Goal: Book appointment/travel/reservation

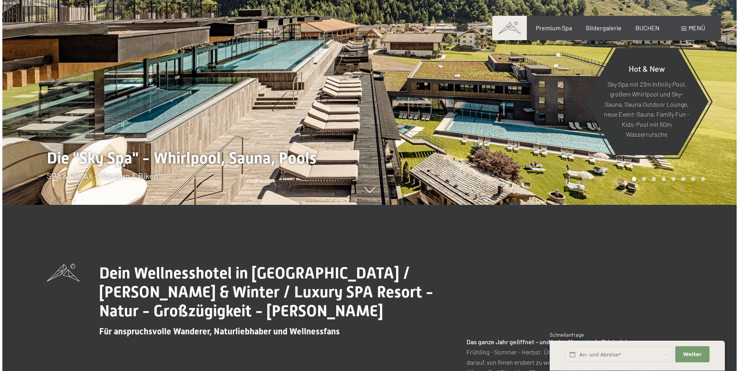
scroll to position [41, 0]
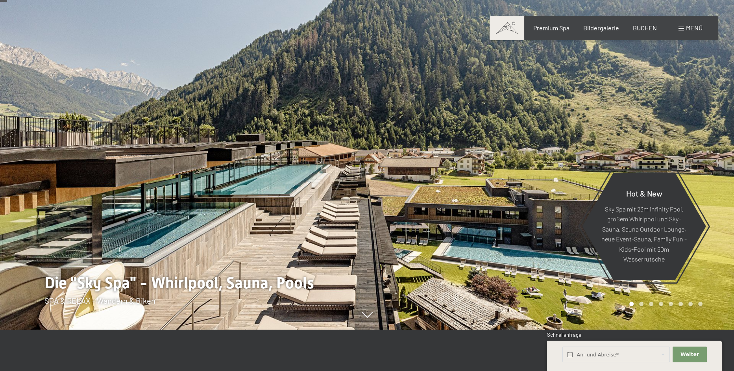
click at [681, 29] on span at bounding box center [682, 29] width 6 height 4
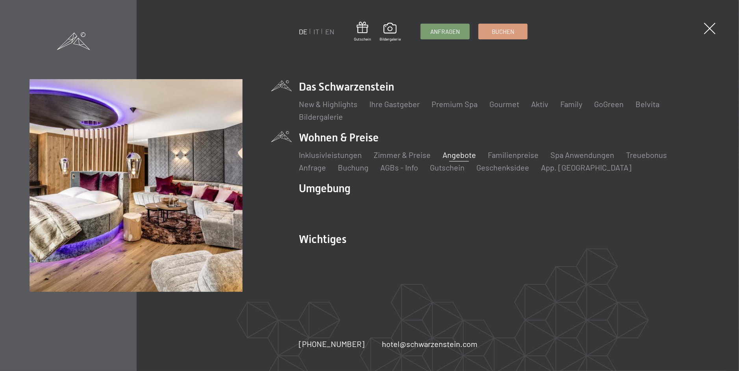
click at [456, 153] on link "Angebote" at bounding box center [459, 154] width 33 height 9
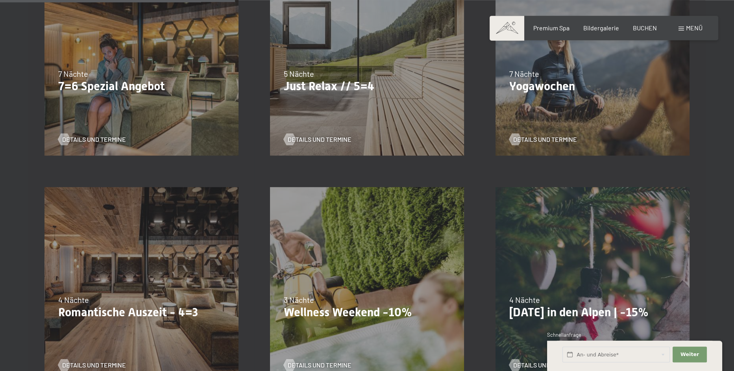
scroll to position [540, 0]
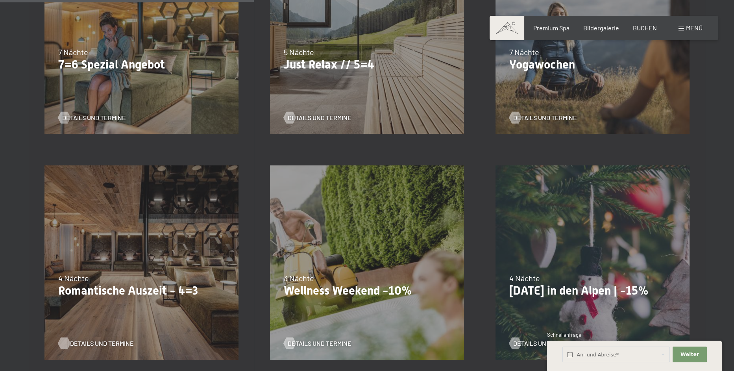
click at [84, 341] on span "Details und Termine" at bounding box center [102, 343] width 64 height 9
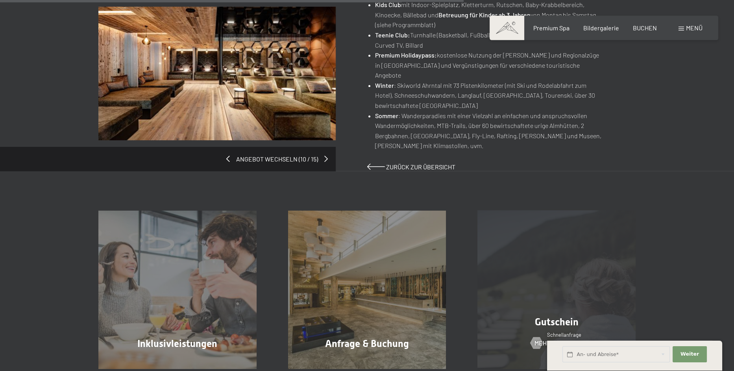
scroll to position [582, 0]
